Goal: Communication & Community: Answer question/provide support

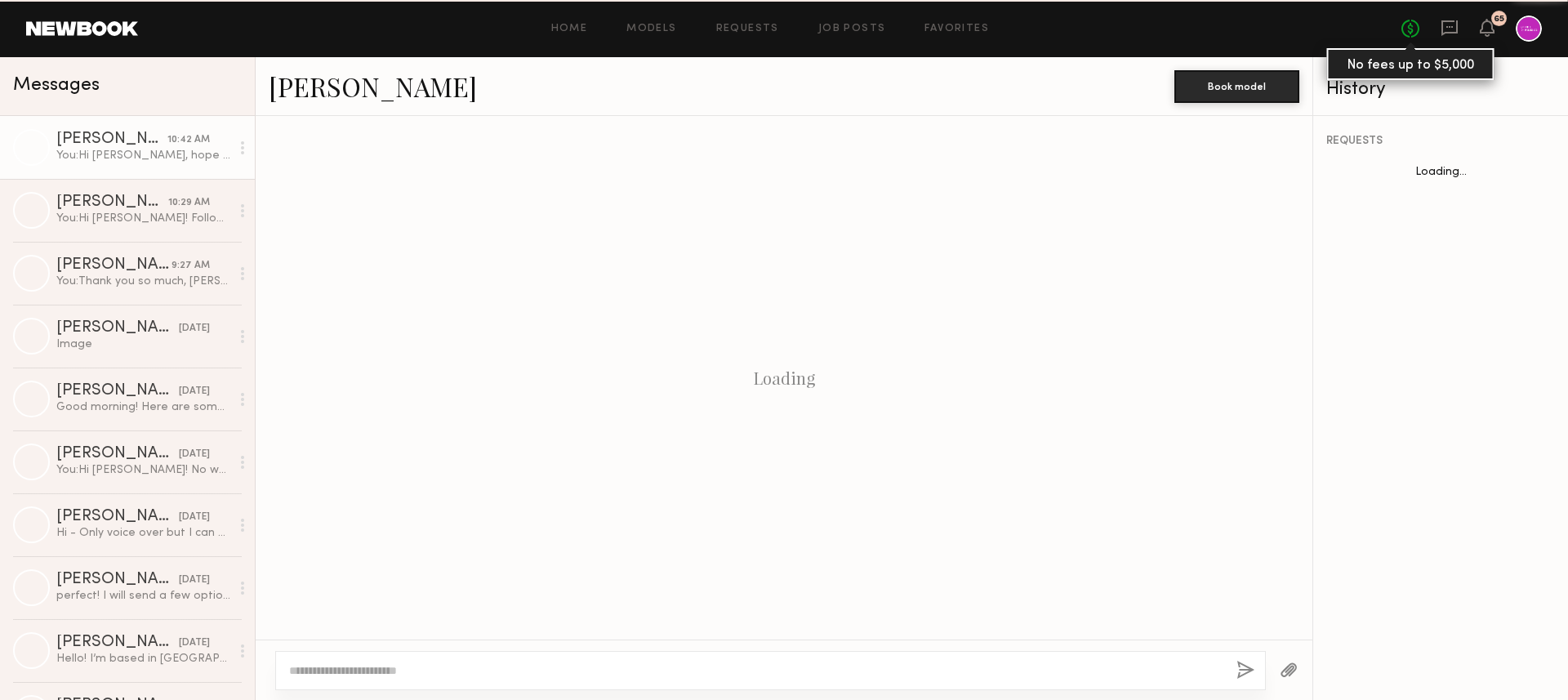
scroll to position [1525, 0]
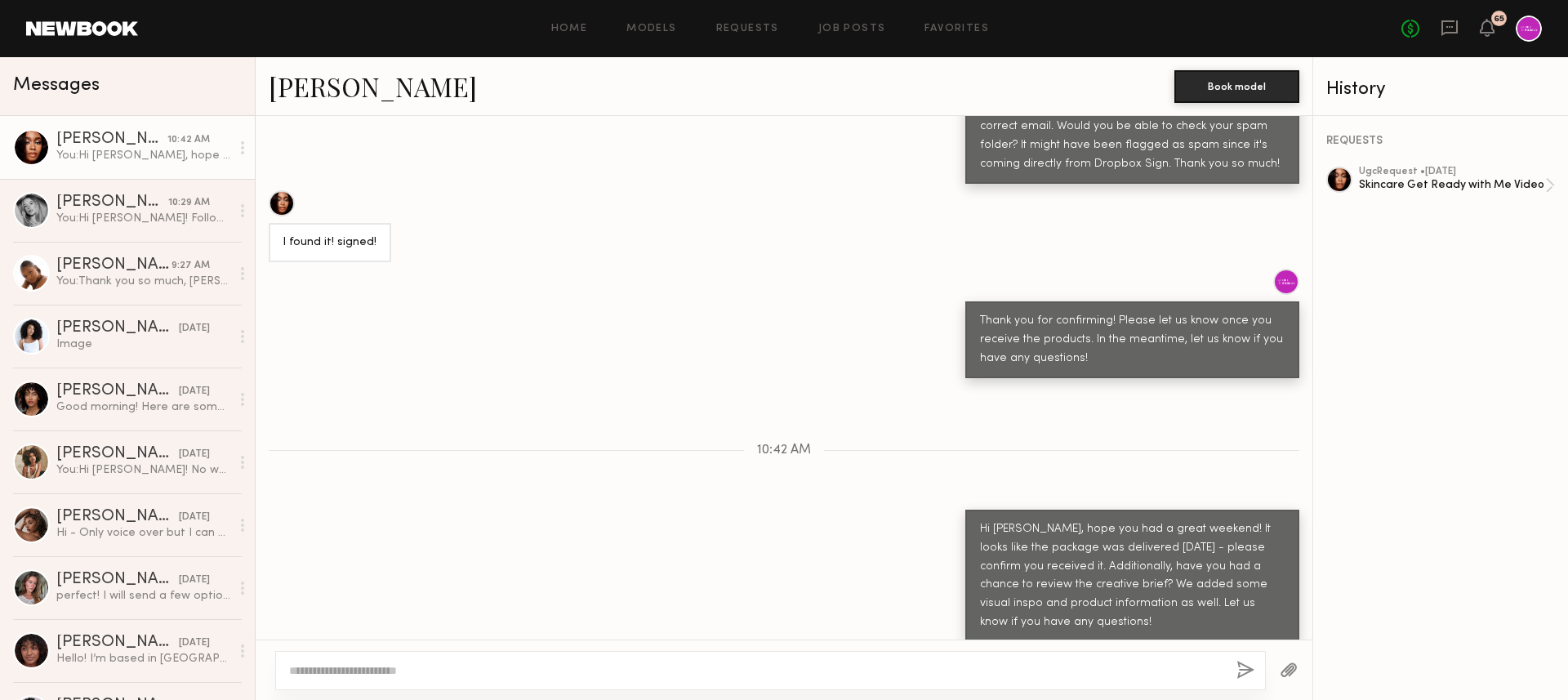
click at [1492, 23] on div "65" at bounding box center [1499, 18] width 15 height 15
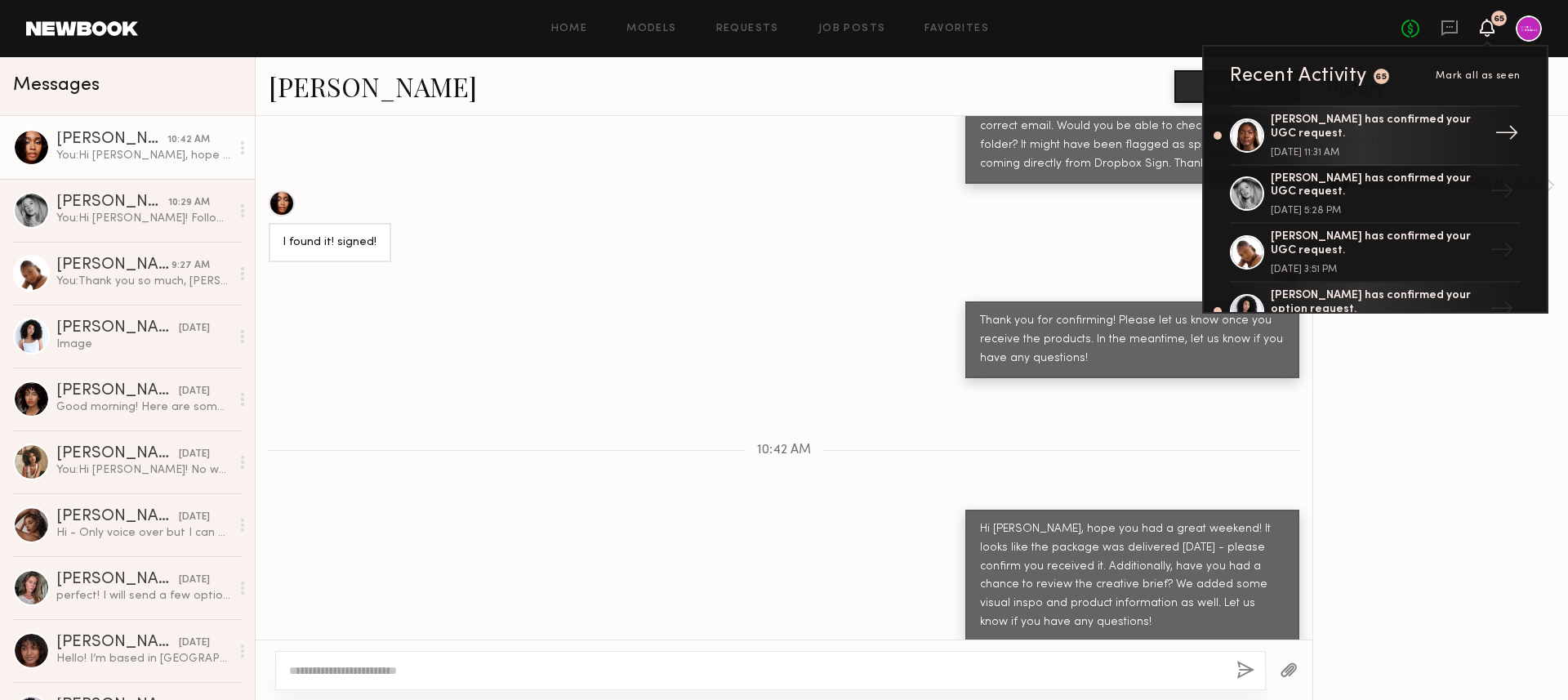
click at [1401, 137] on div "[PERSON_NAME] has confirmed your UGC request." at bounding box center [1376, 127] width 212 height 28
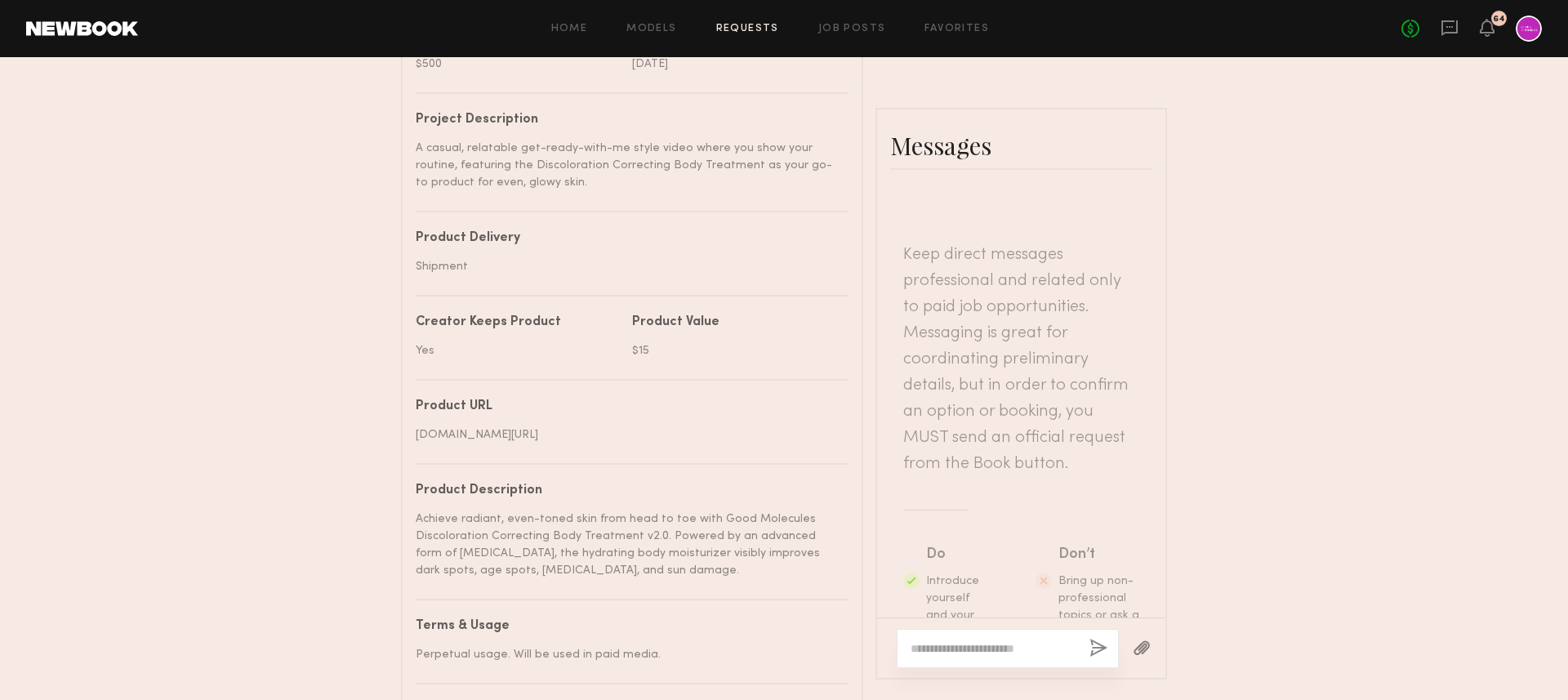
scroll to position [886, 0]
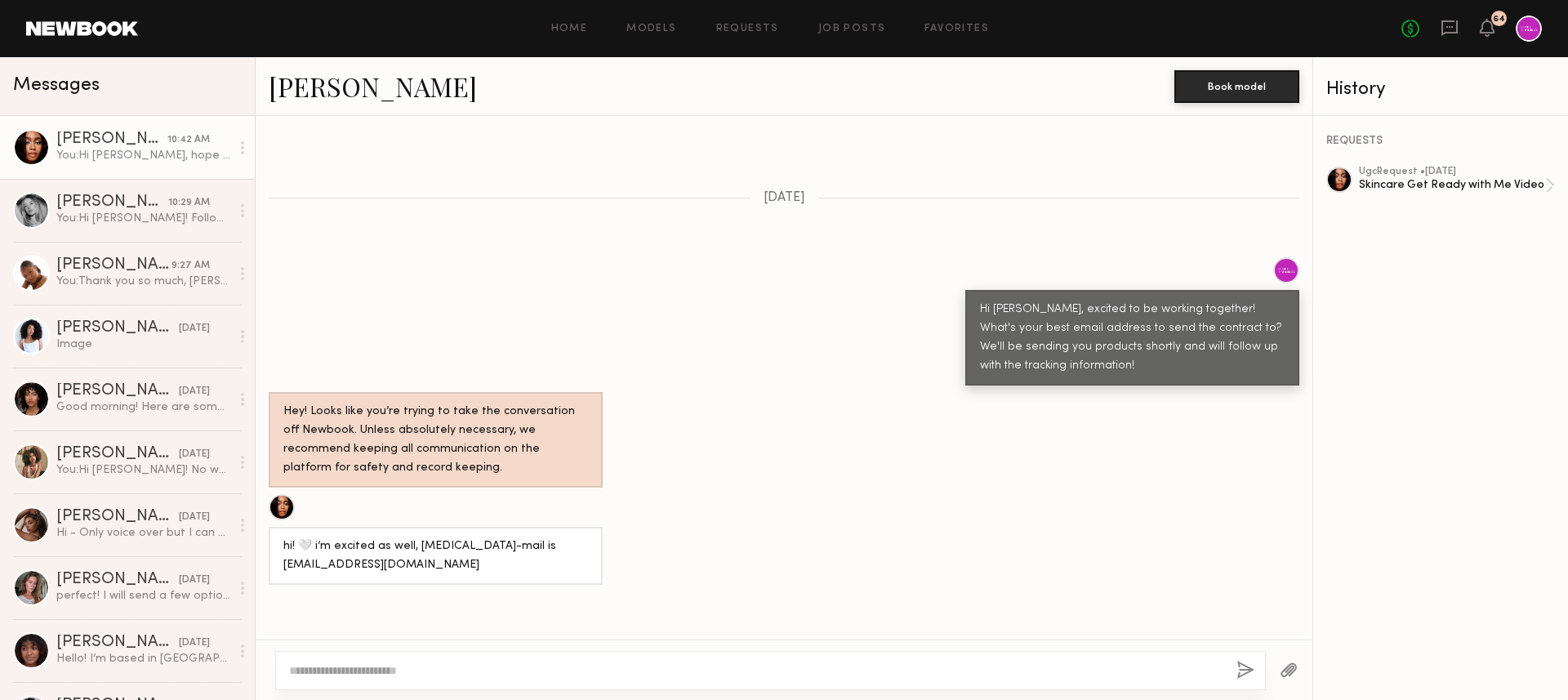
scroll to position [517, 0]
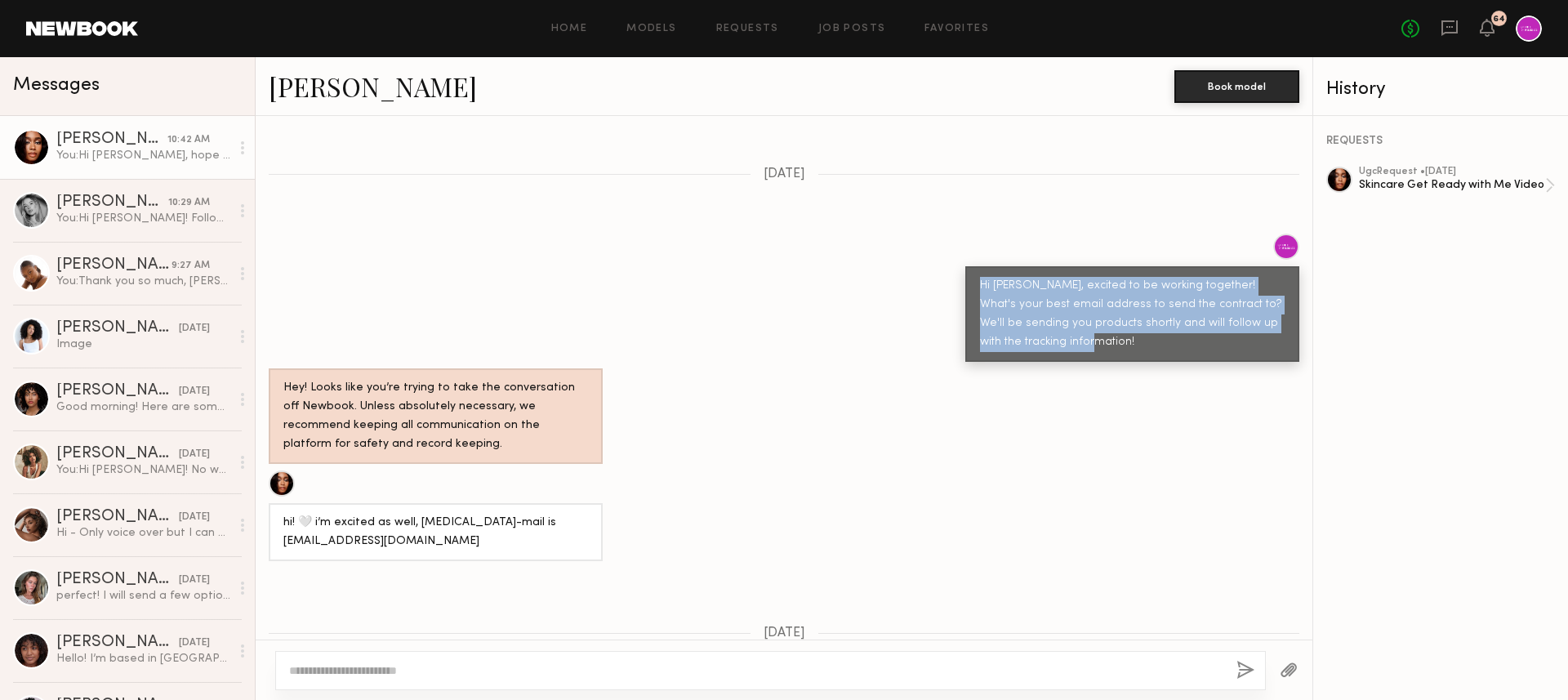
drag, startPoint x: 1092, startPoint y: 310, endPoint x: 978, endPoint y: 251, distance: 128.4
click at [978, 266] on div "Hi [PERSON_NAME], excited to be working together! What's your best email addres…" at bounding box center [1132, 314] width 334 height 96
copy div "Hi [PERSON_NAME], excited to be working together! What's your best email addres…"
click at [786, 274] on div "Hi [PERSON_NAME], excited to be working together! What's your best email addres…" at bounding box center [784, 298] width 1057 height 128
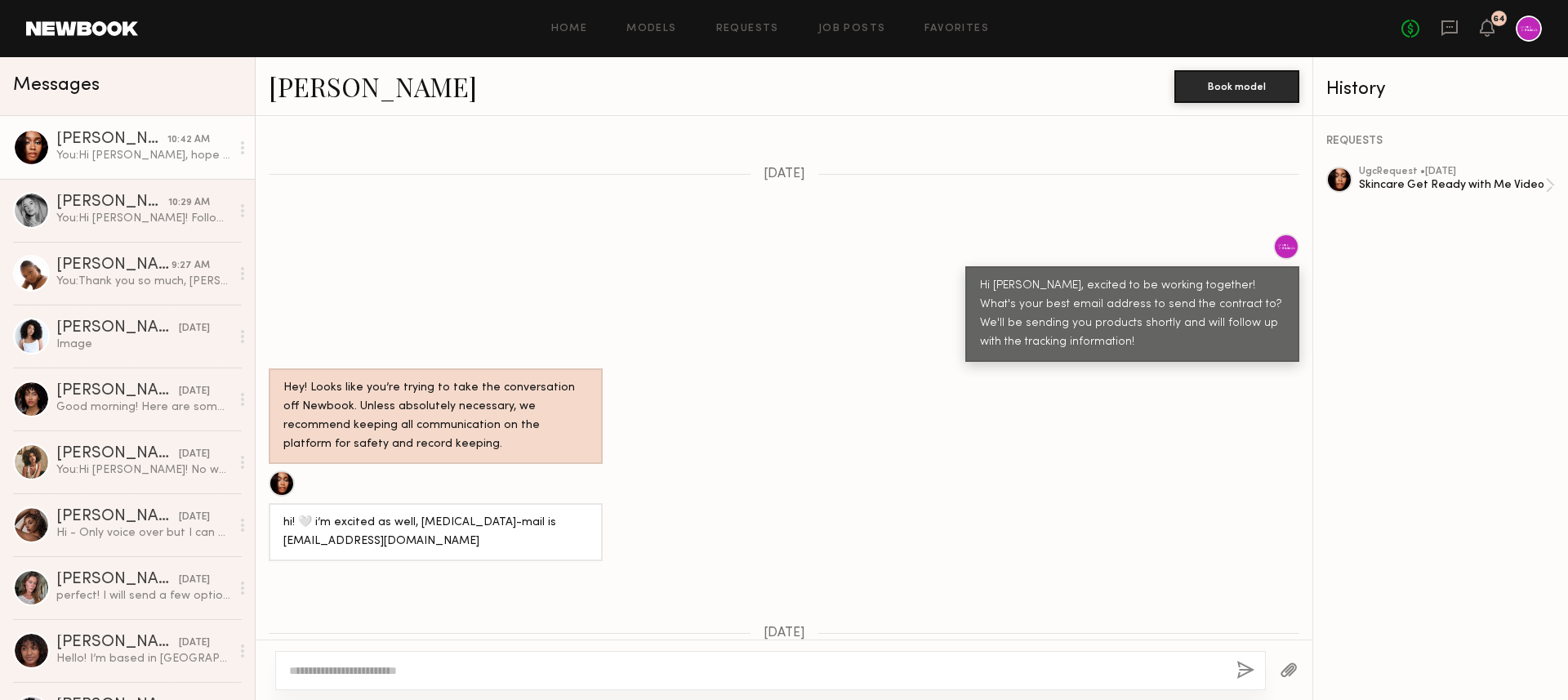
click at [1072, 306] on div "Hi [PERSON_NAME], excited to be working together! What's your best email addres…" at bounding box center [1133, 315] width 305 height 75
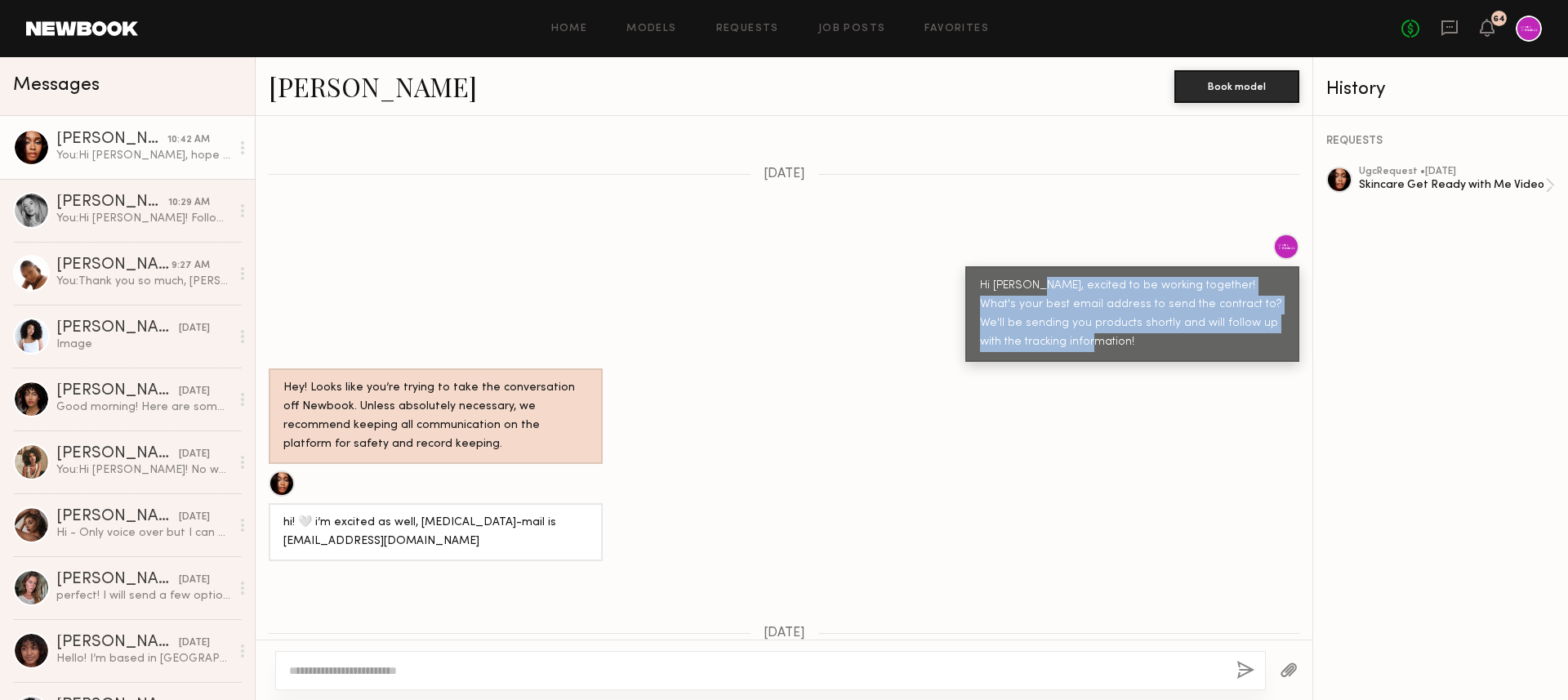
drag, startPoint x: 1047, startPoint y: 327, endPoint x: 1031, endPoint y: 248, distance: 80.6
click at [1031, 266] on div "Hi [PERSON_NAME], excited to be working together! What's your best email addres…" at bounding box center [1132, 314] width 334 height 96
copy div "excited to be working together! What's your best email address to send the cont…"
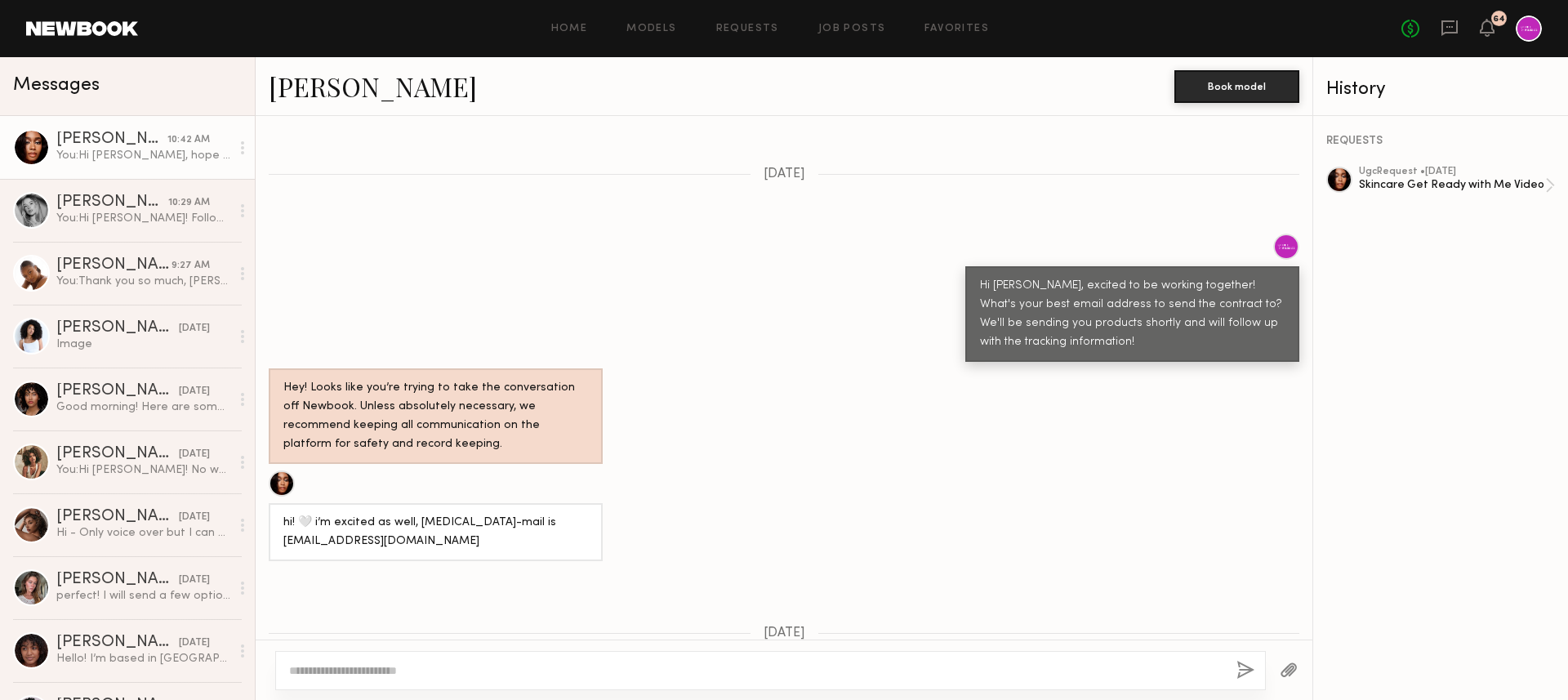
click at [440, 266] on div "Hi [PERSON_NAME], excited to be working together! What's your best email addres…" at bounding box center [784, 298] width 1057 height 128
click at [1492, 17] on div "64" at bounding box center [1499, 18] width 15 height 15
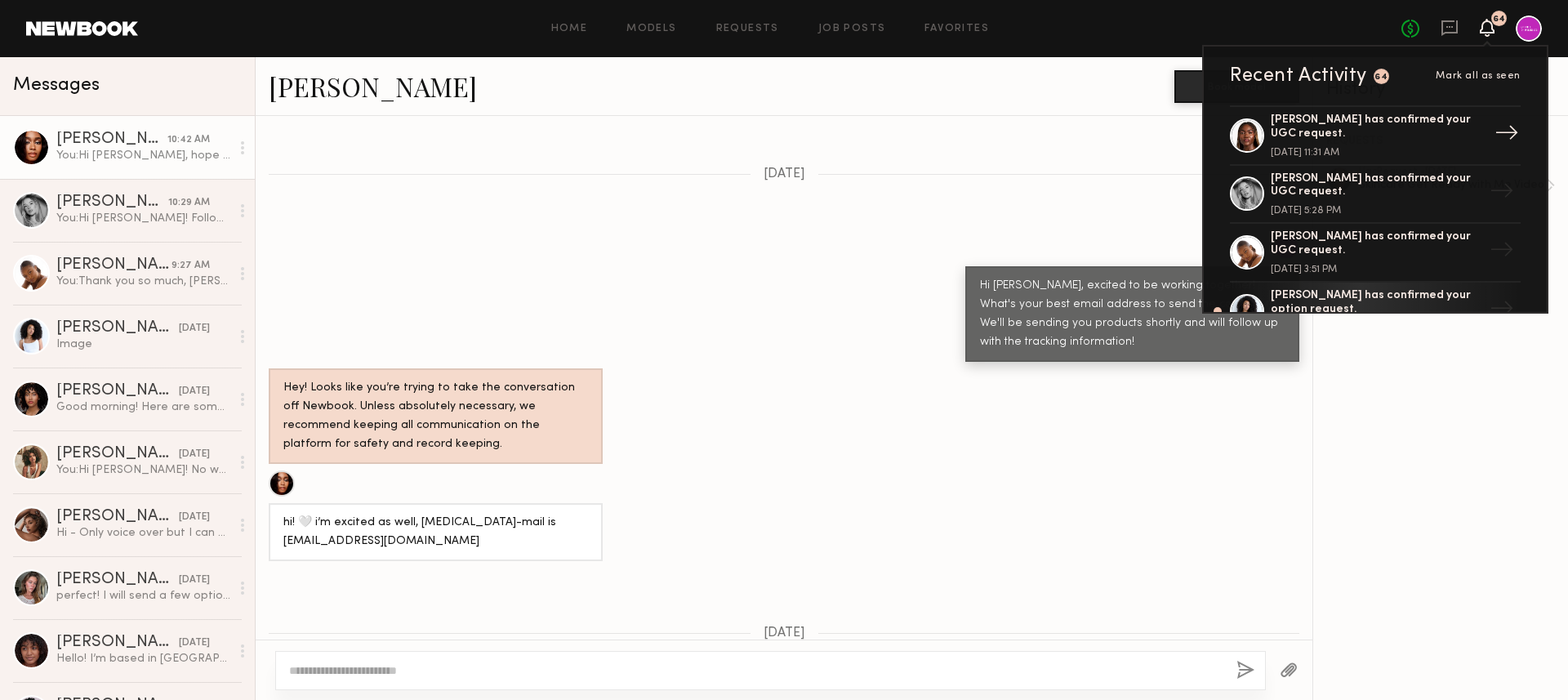
click at [1325, 133] on div "[PERSON_NAME] has confirmed your UGC request." at bounding box center [1376, 127] width 212 height 28
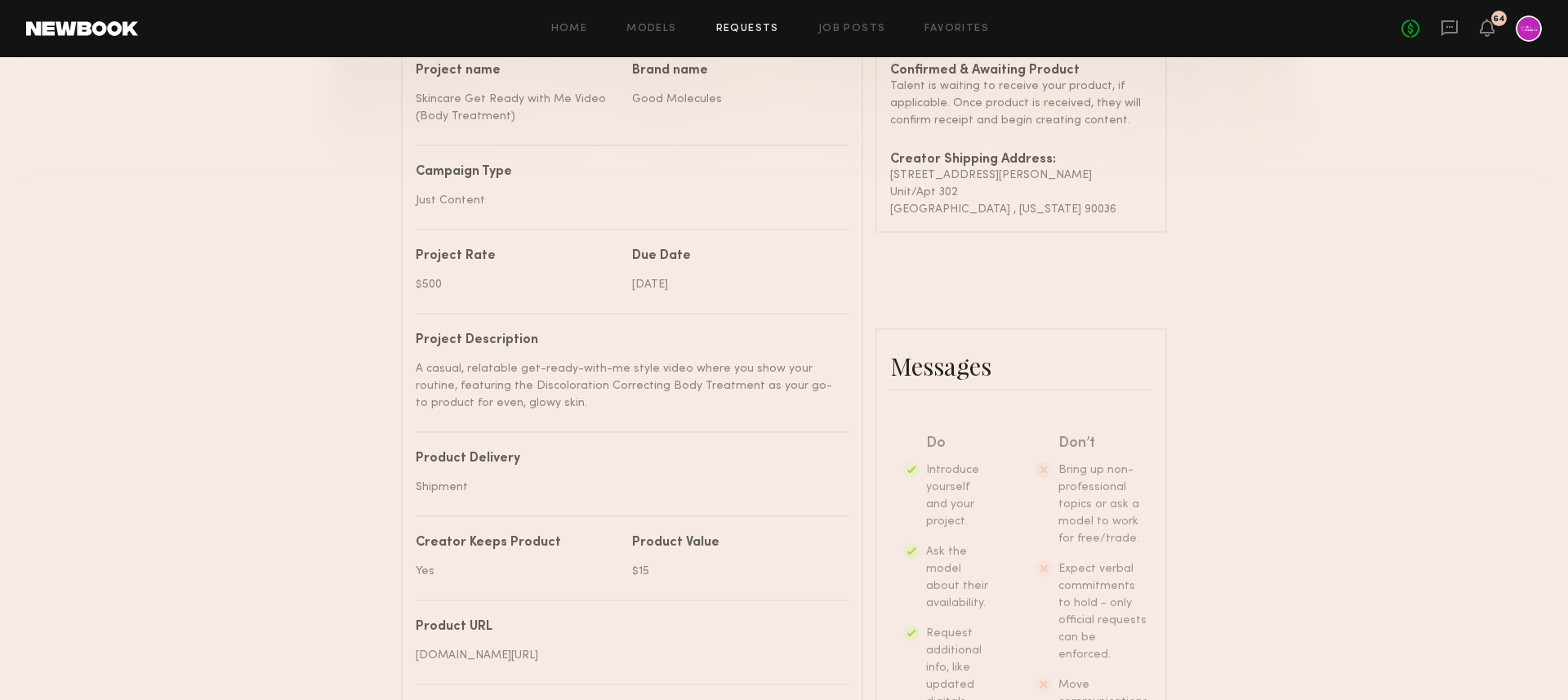
scroll to position [886, 0]
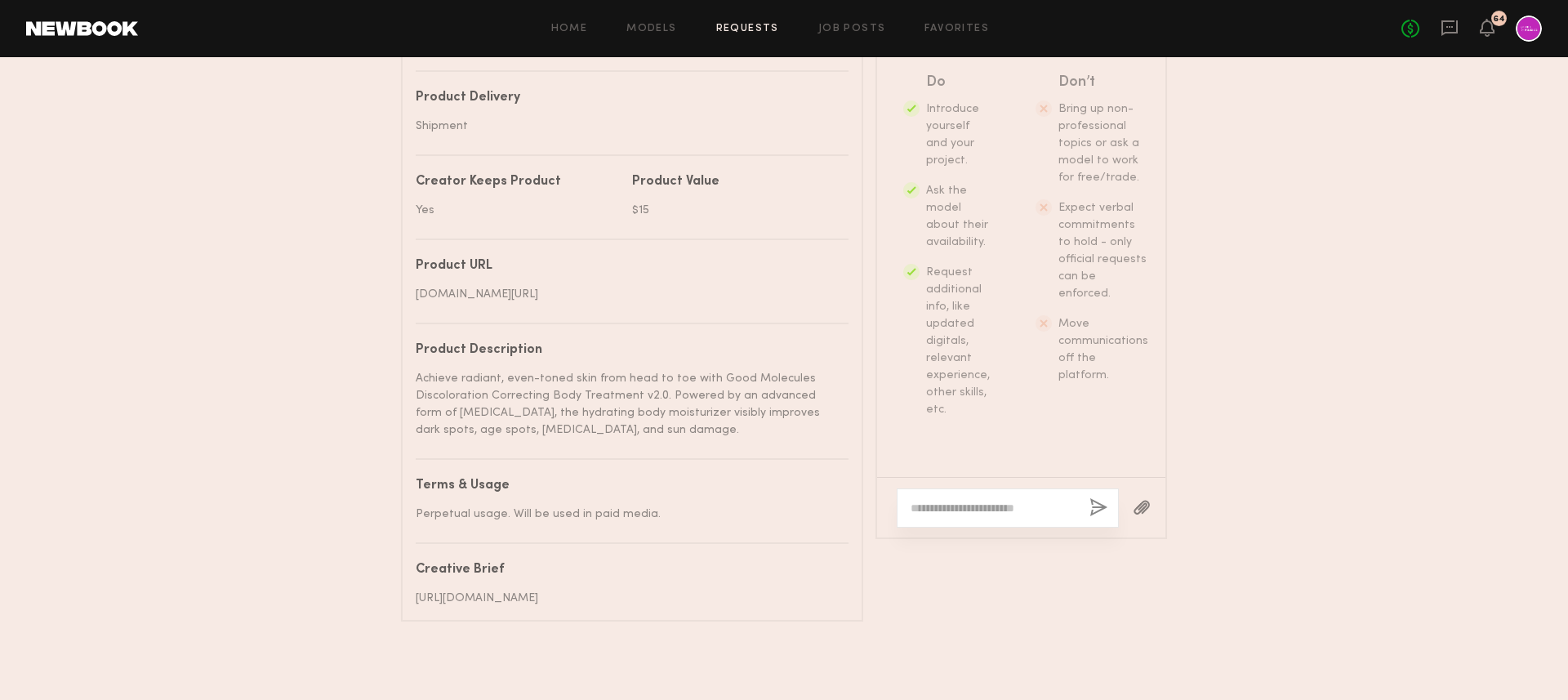
click at [969, 503] on div at bounding box center [1008, 508] width 222 height 39
click at [952, 500] on textarea at bounding box center [993, 508] width 166 height 16
paste textarea "**********"
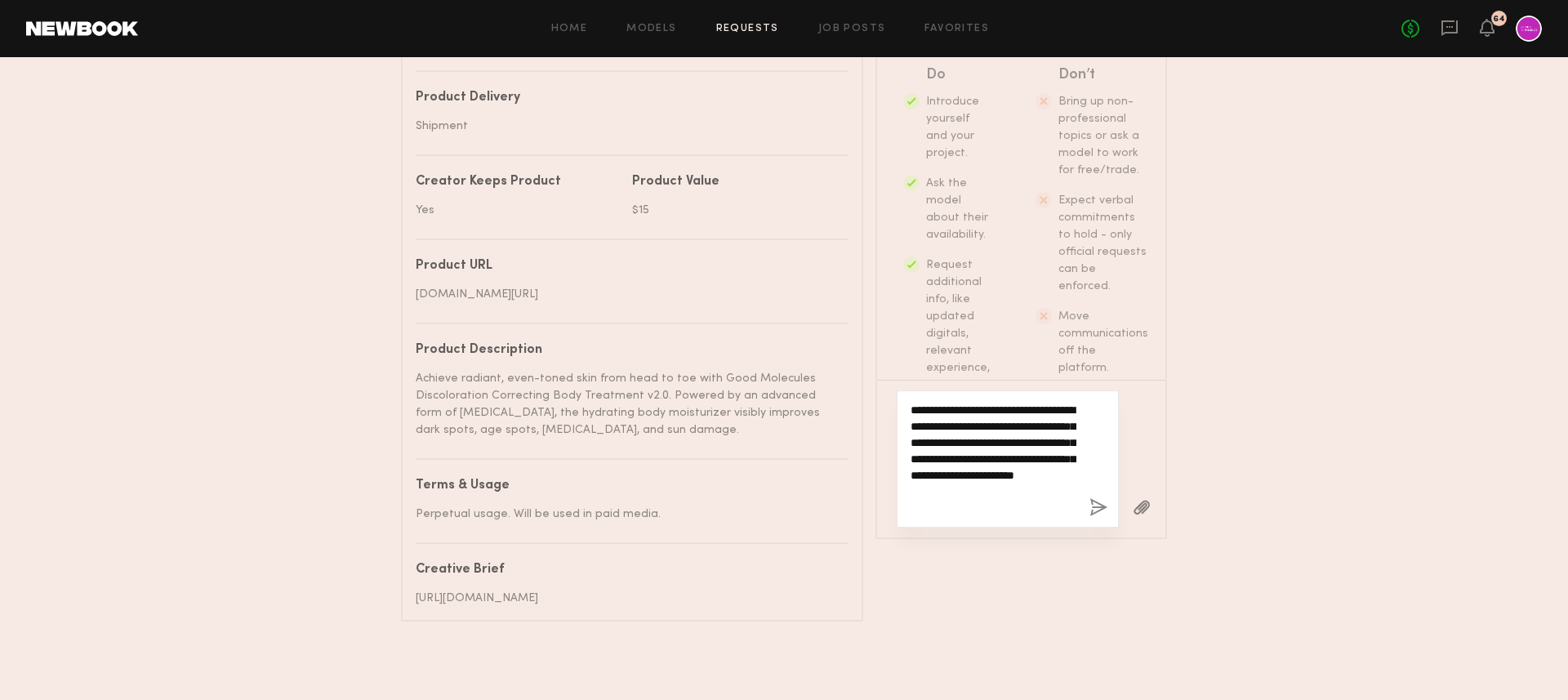
type textarea "**********"
click at [1097, 498] on button "button" at bounding box center [1098, 508] width 18 height 21
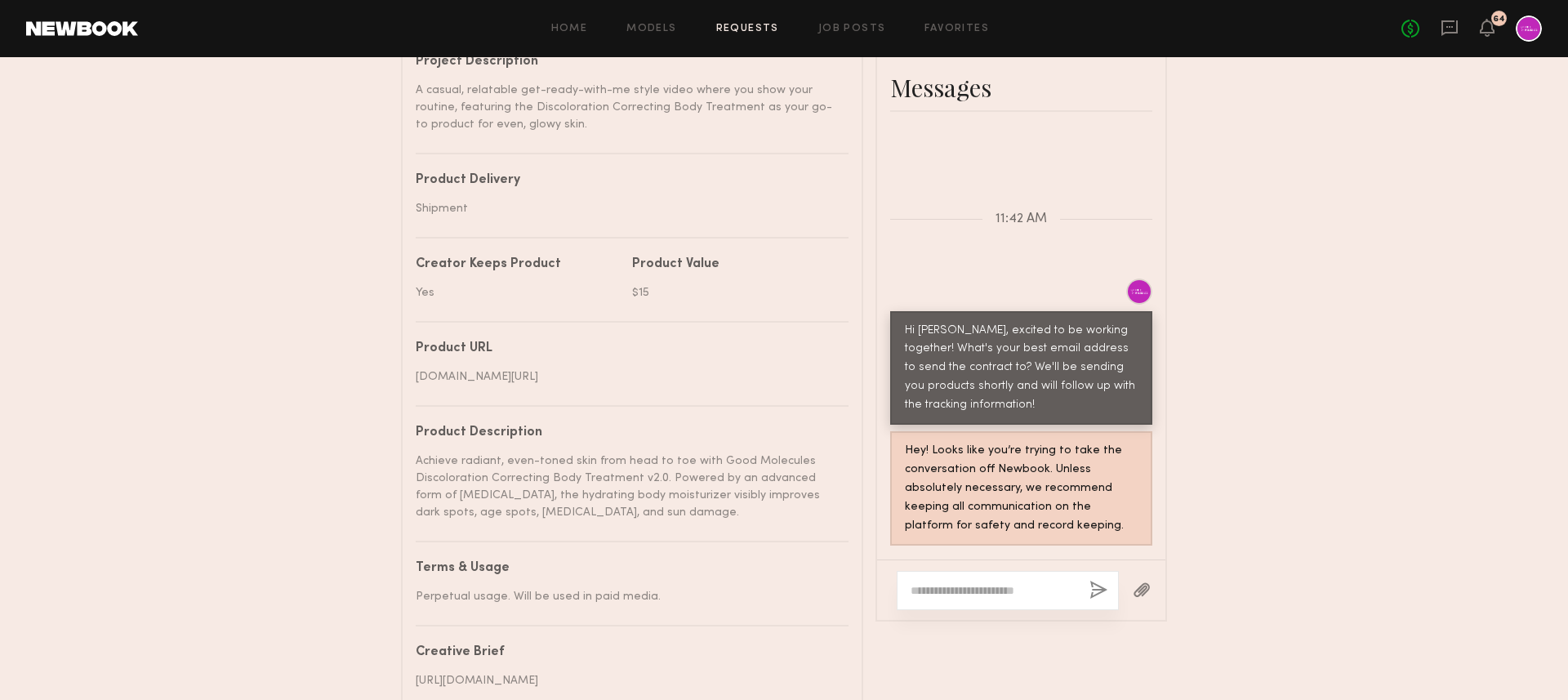
scroll to position [843, 0]
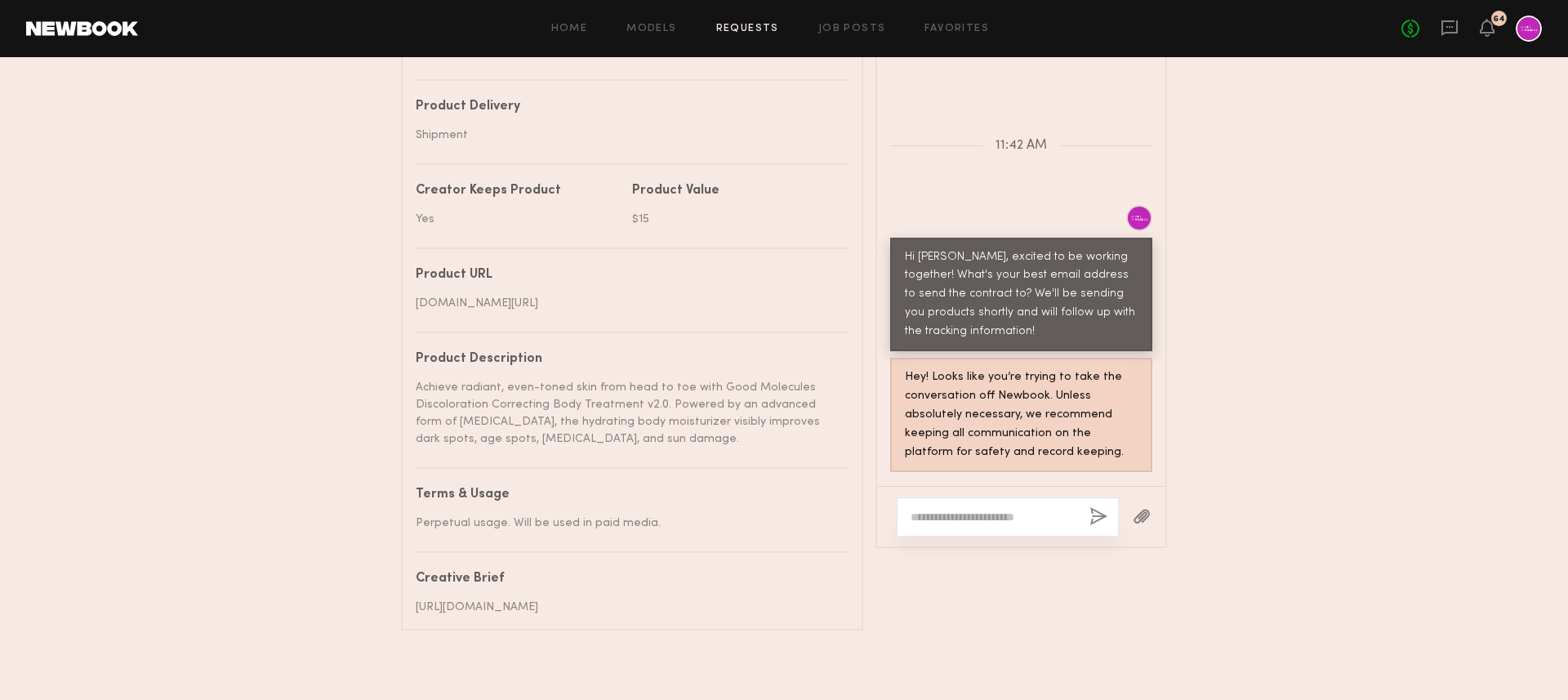
click at [660, 366] on div "Product Description" at bounding box center [625, 359] width 420 height 13
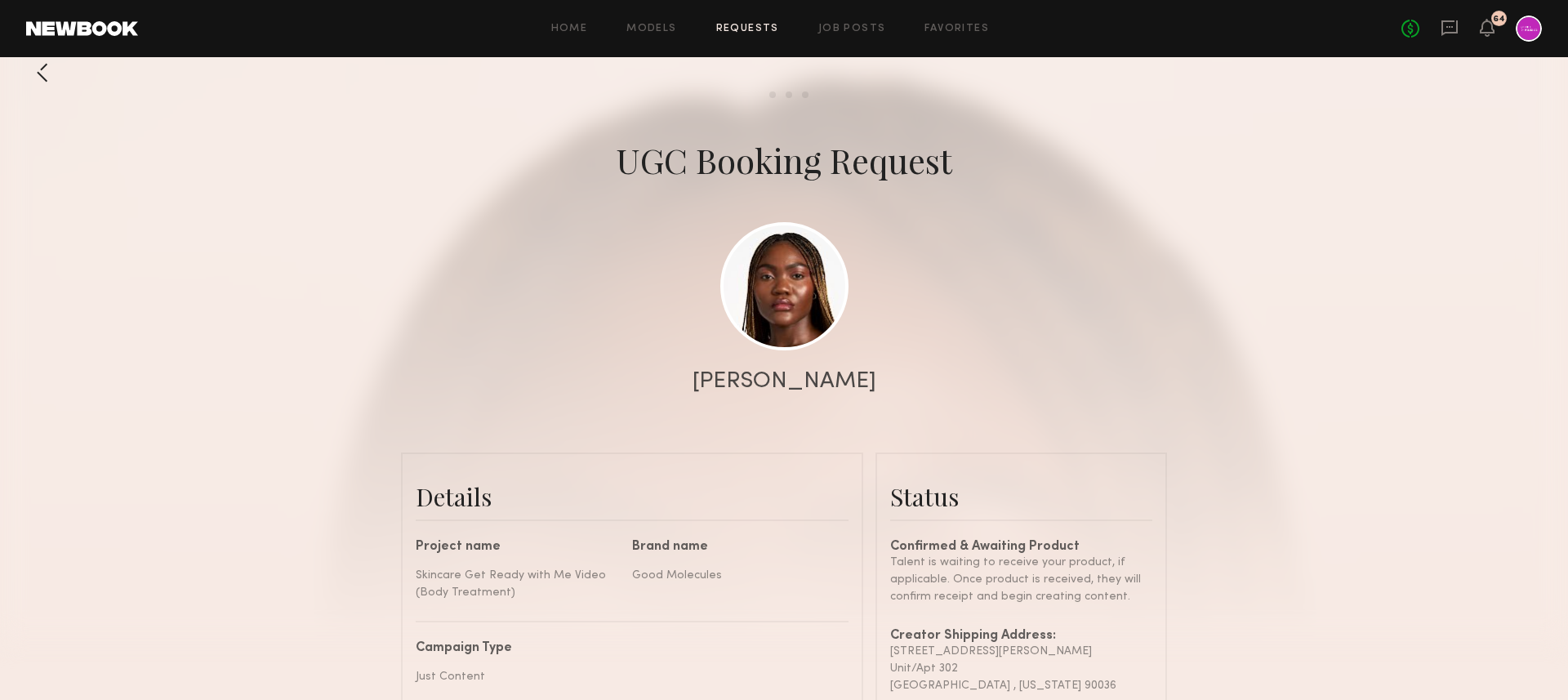
scroll to position [0, 0]
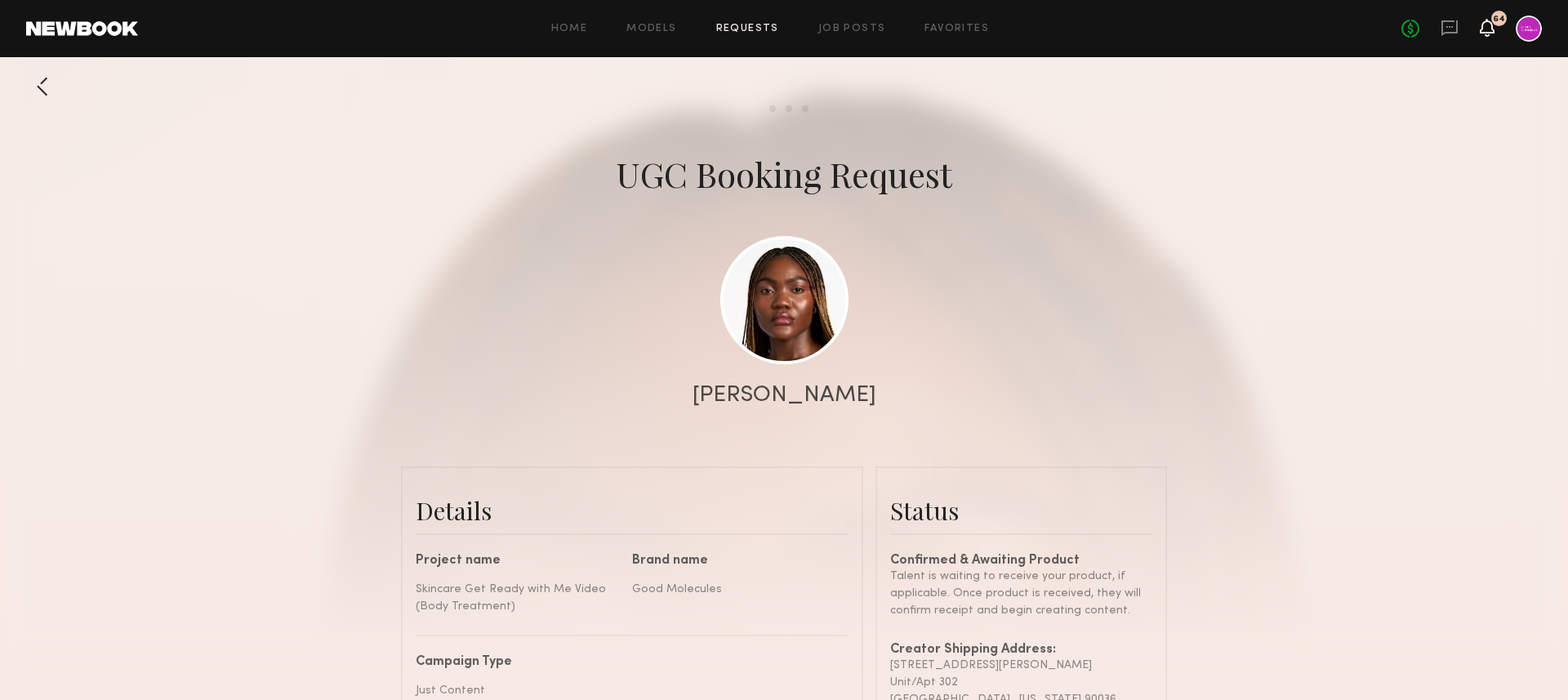
click at [1489, 22] on icon at bounding box center [1487, 27] width 13 height 12
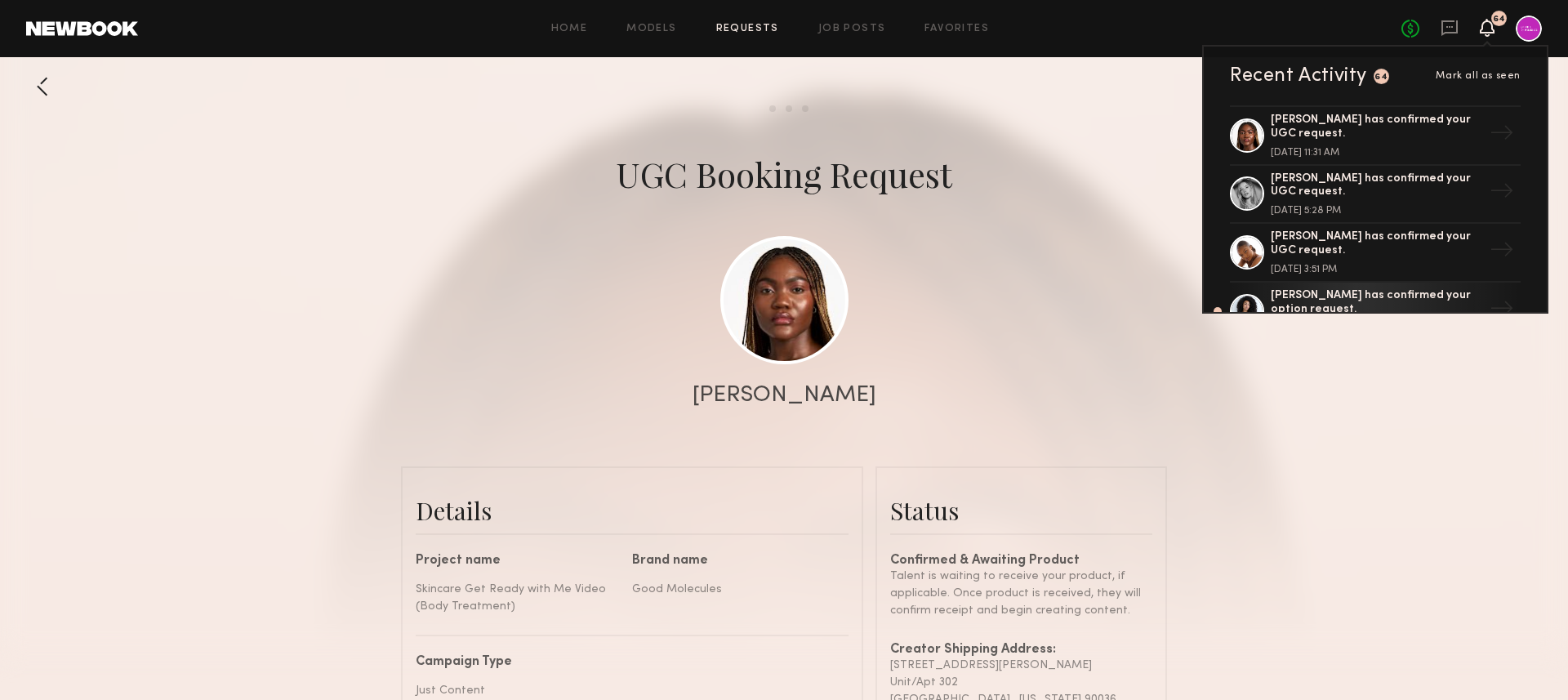
click at [1530, 31] on div at bounding box center [1529, 28] width 26 height 26
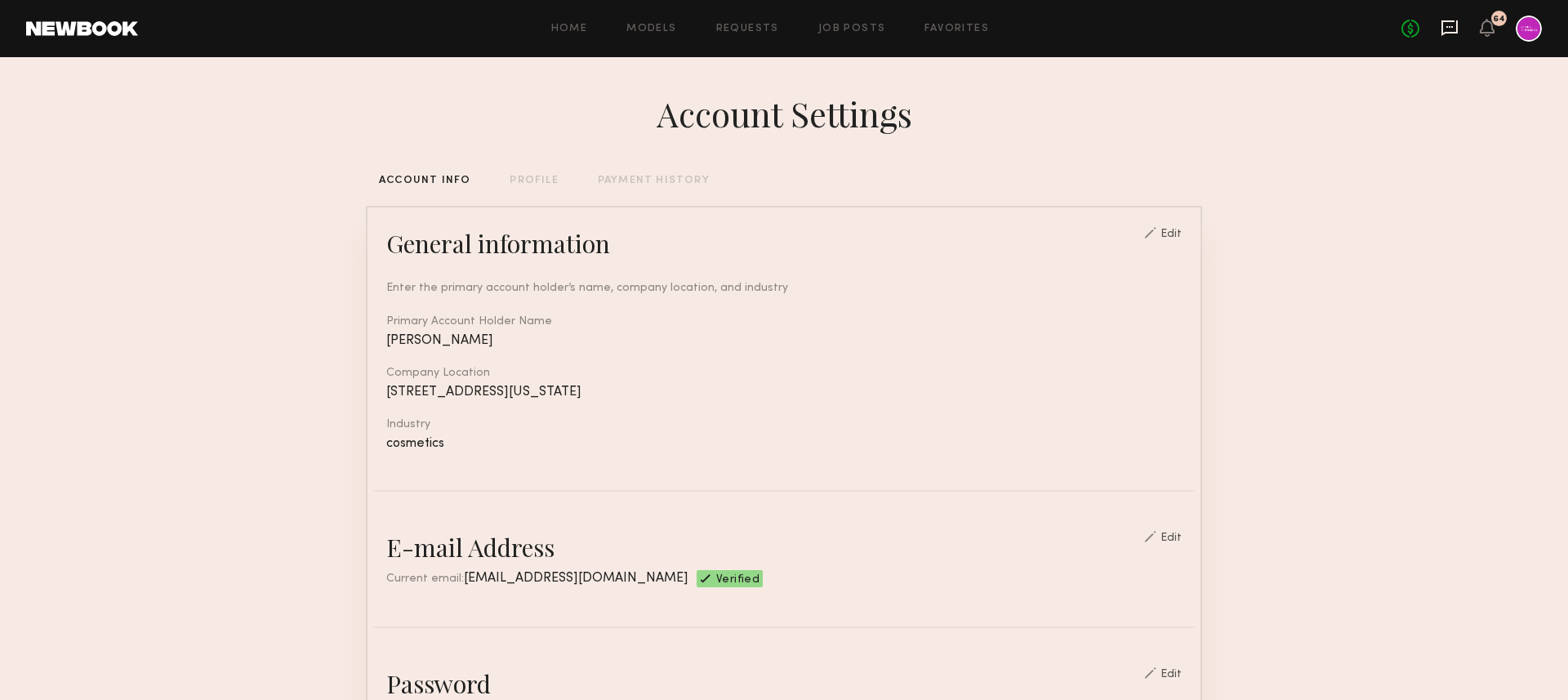
click at [1444, 34] on icon at bounding box center [1450, 28] width 16 height 15
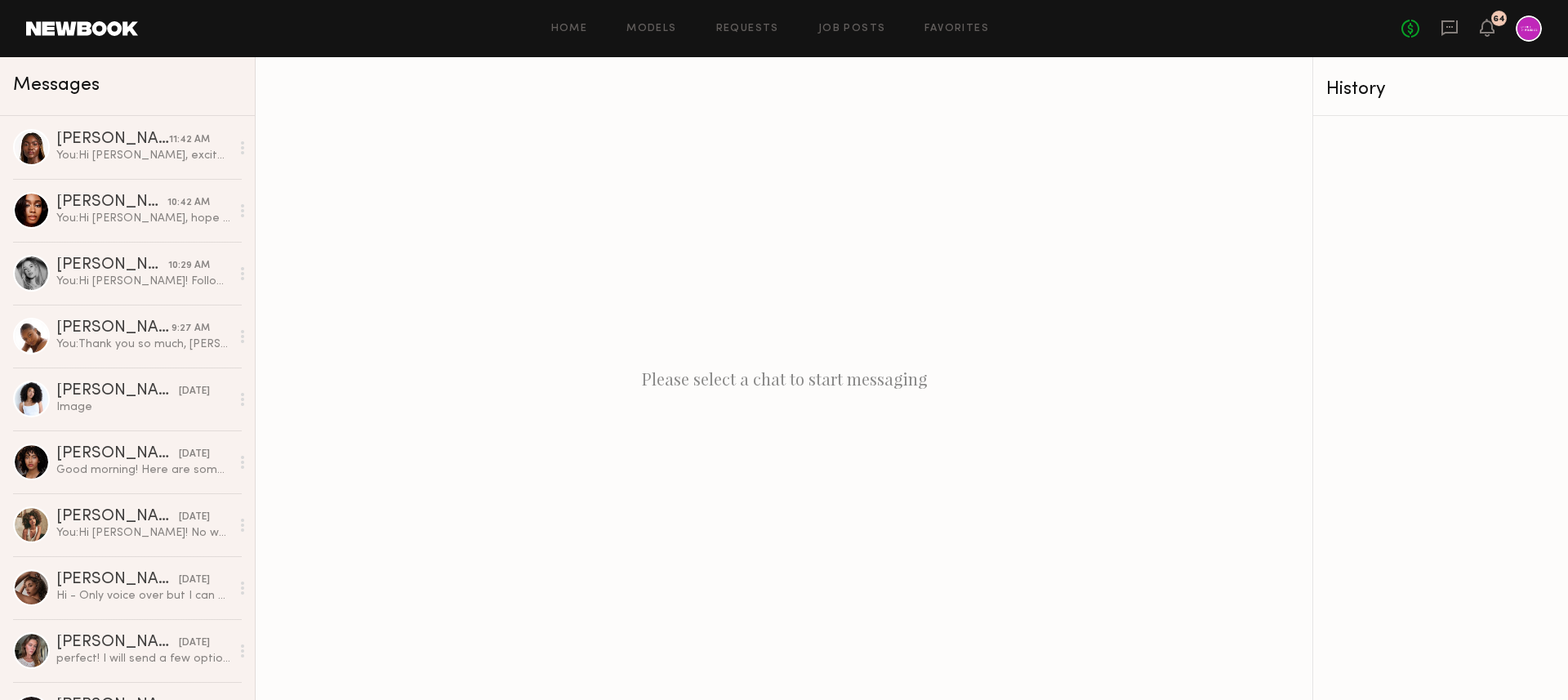
click at [1517, 33] on div at bounding box center [1529, 28] width 26 height 26
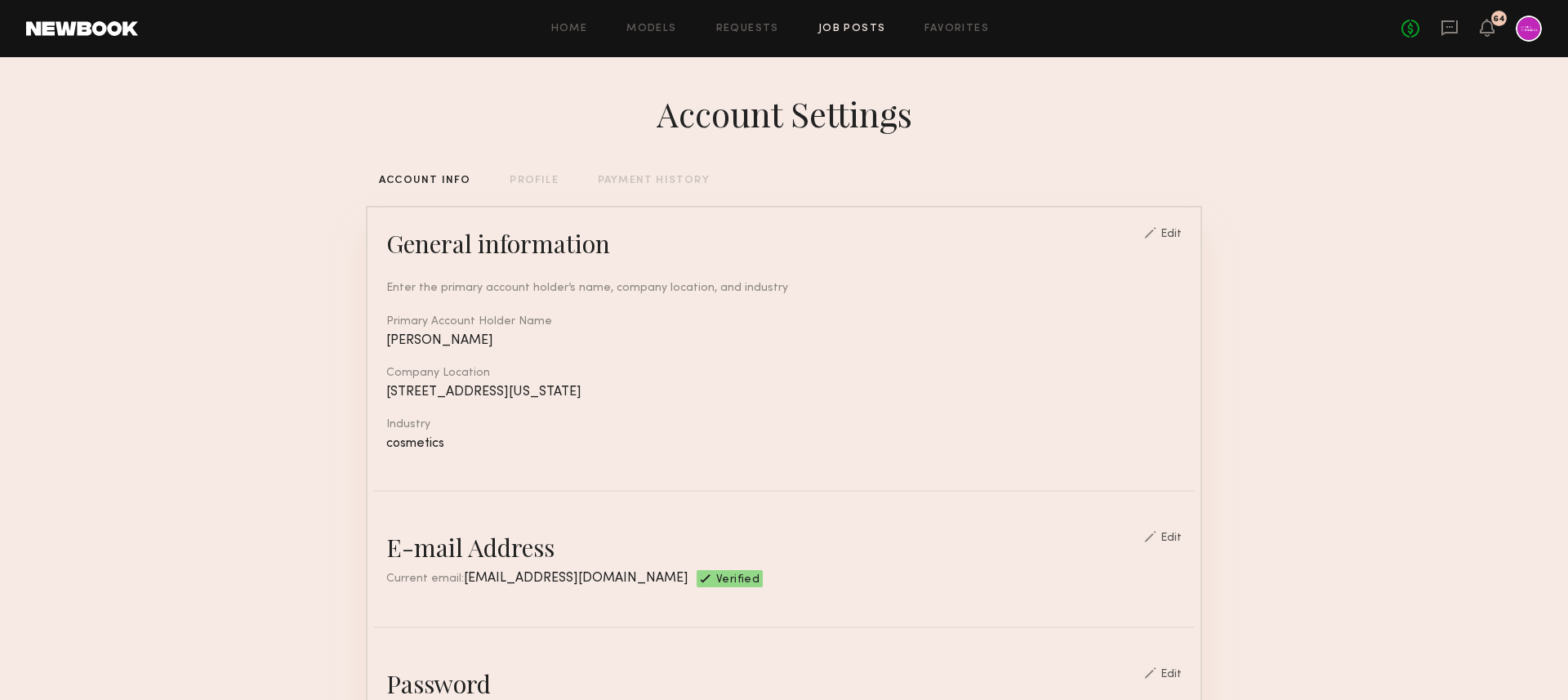
click at [862, 24] on link "Job Posts" at bounding box center [852, 29] width 68 height 11
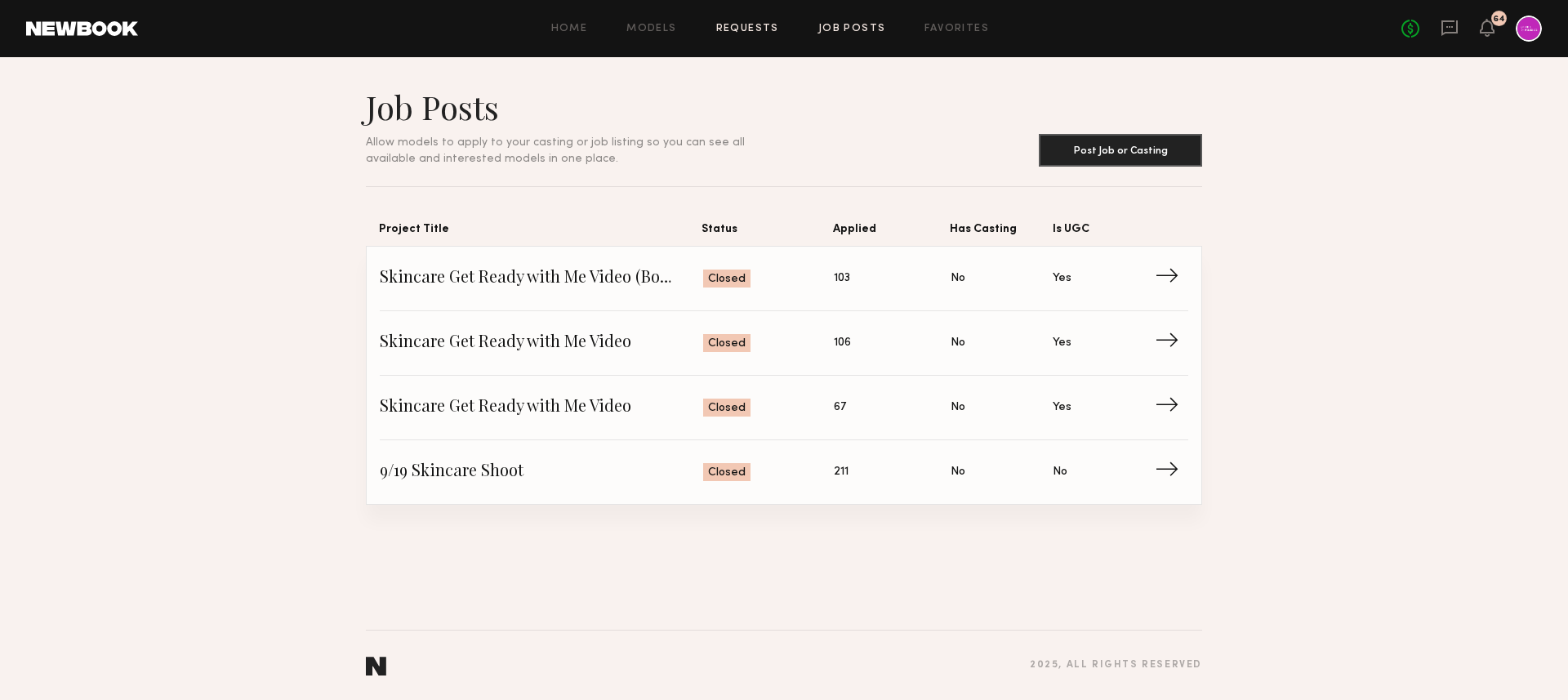
click at [735, 28] on link "Requests" at bounding box center [747, 29] width 63 height 11
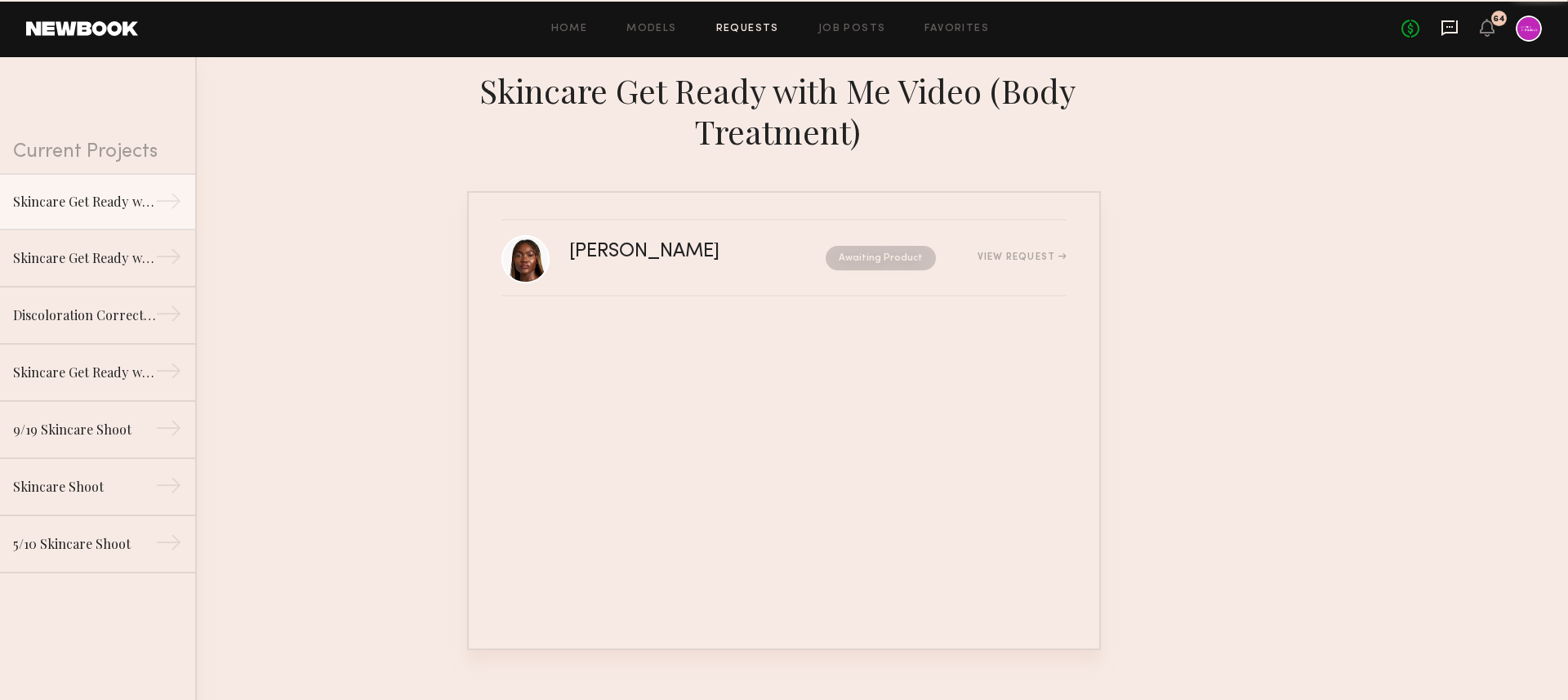
click at [1446, 30] on icon at bounding box center [1450, 28] width 18 height 18
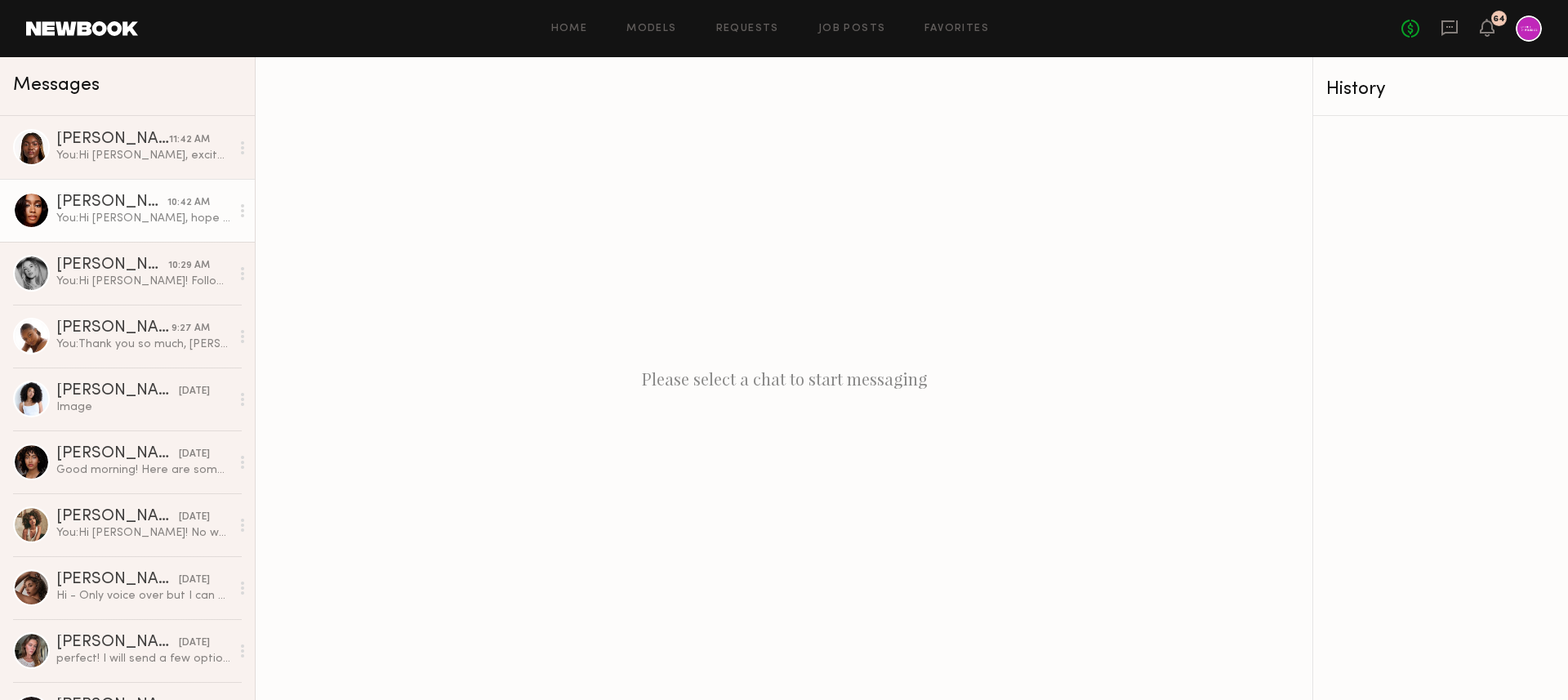
click at [149, 209] on div "[PERSON_NAME]" at bounding box center [112, 203] width 111 height 16
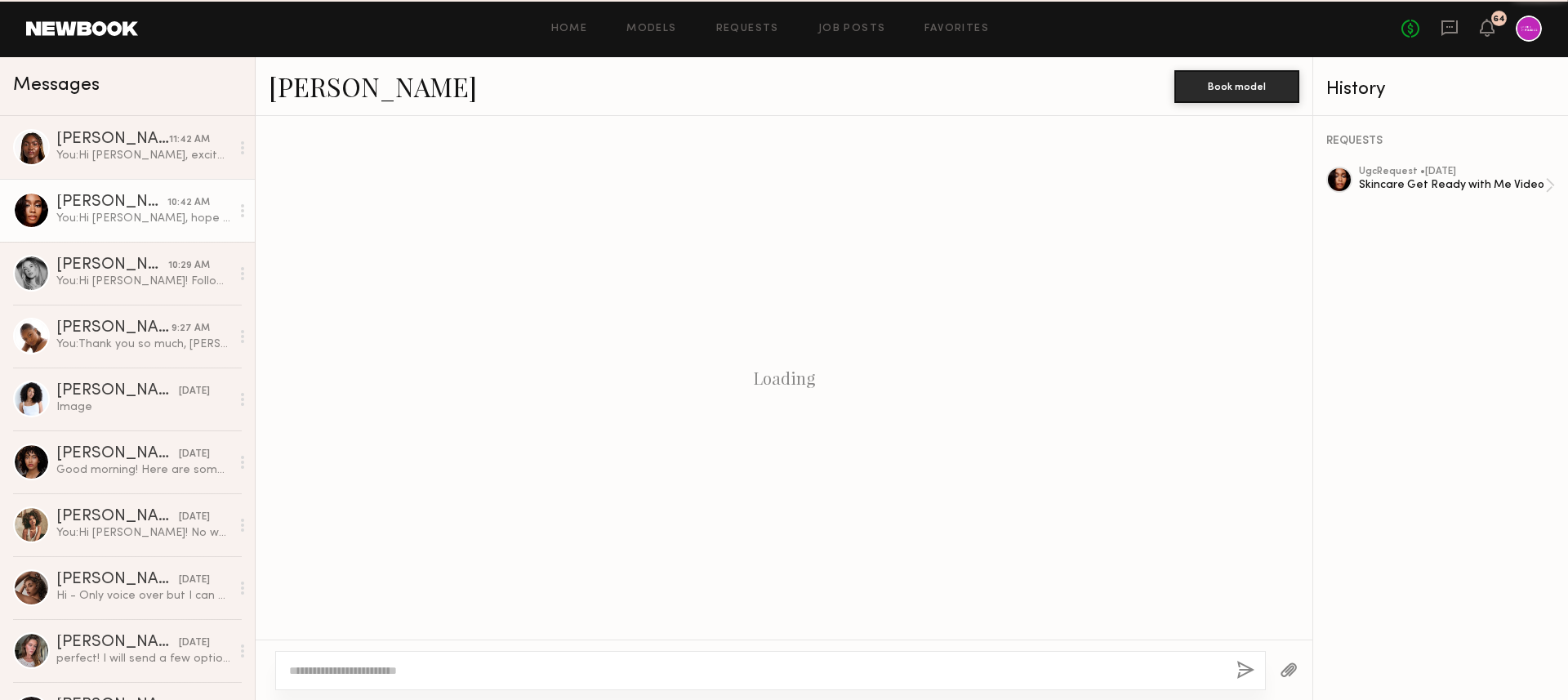
scroll to position [1525, 0]
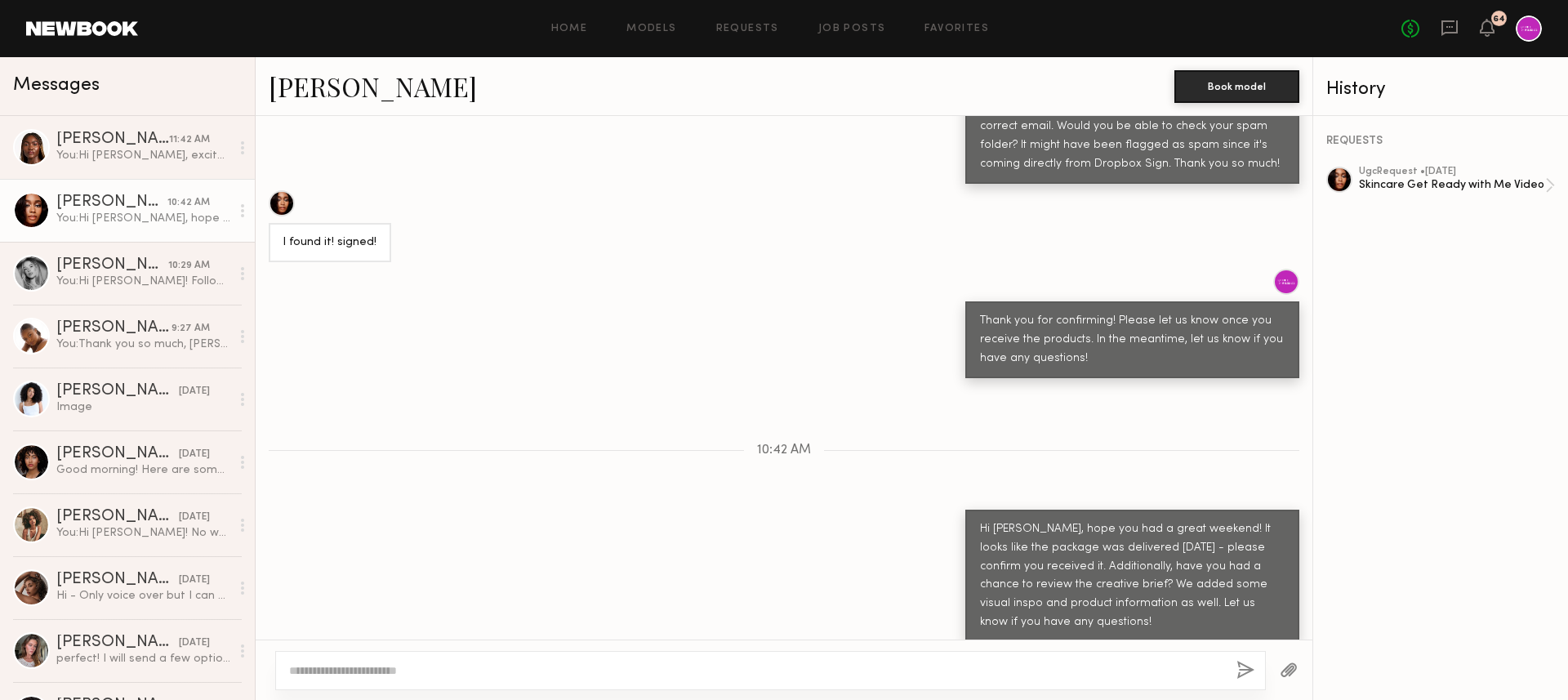
click at [831, 309] on div "Thank you for confirming! Please let us know once you receive the products. In …" at bounding box center [784, 324] width 1057 height 109
